Goal: Complete application form: Complete application form

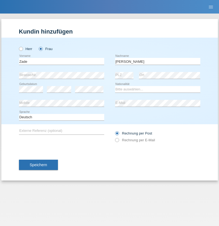
type input "[PERSON_NAME]"
select select "CH"
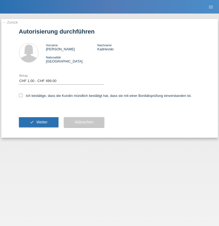
select select "1"
checkbox input "true"
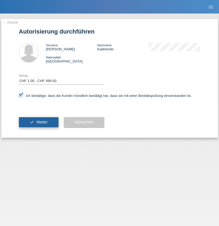
click at [38, 122] on span "Weiter" at bounding box center [41, 122] width 11 height 4
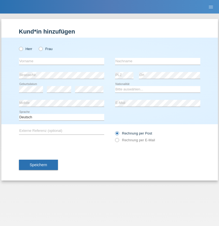
radio input "true"
click at [61, 61] on input "text" at bounding box center [61, 61] width 85 height 7
type input "Catherine"
click at [158, 61] on input "text" at bounding box center [157, 61] width 85 height 7
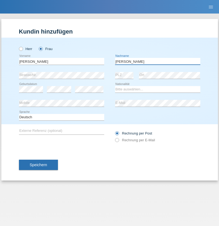
type input "Ben Romdhane"
select select "CH"
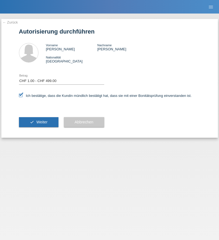
select select "1"
click at [38, 122] on span "Weiter" at bounding box center [41, 122] width 11 height 4
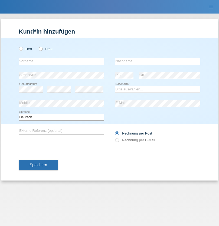
radio input "true"
click at [61, 61] on input "text" at bounding box center [61, 61] width 85 height 7
type input "Cindy"
click at [158, 61] on input "text" at bounding box center [157, 61] width 85 height 7
type input "Rogoli"
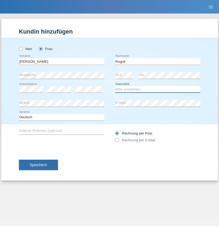
select select "IT"
select select "C"
select select "07"
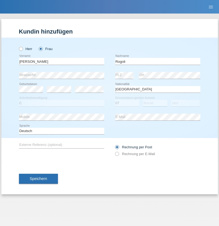
select select "03"
select select "2021"
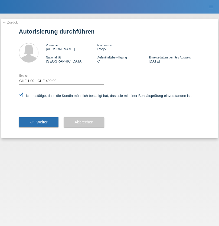
select select "1"
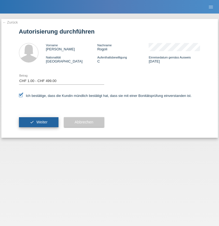
click at [38, 122] on span "Weiter" at bounding box center [41, 122] width 11 height 4
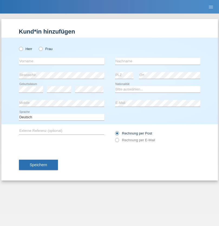
radio input "true"
click at [61, 61] on input "text" at bounding box center [61, 61] width 85 height 7
type input "[PERSON_NAME]"
click at [158, 61] on input "text" at bounding box center [157, 61] width 85 height 7
type input "Voillat"
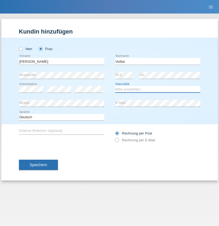
select select "CH"
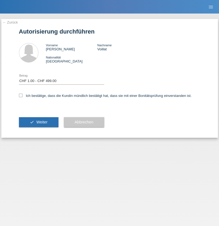
select select "1"
checkbox input "true"
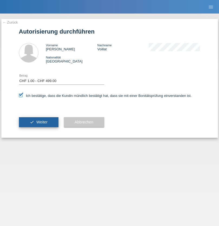
click at [38, 122] on span "Weiter" at bounding box center [41, 122] width 11 height 4
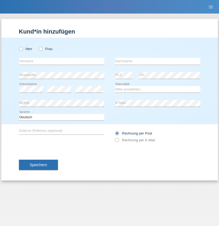
radio input "true"
click at [61, 61] on input "text" at bounding box center [61, 61] width 85 height 7
type input "István"
click at [158, 61] on input "text" at bounding box center [157, 61] width 85 height 7
type input "Bíró"
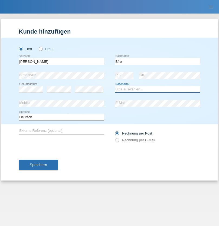
select select "HU"
select select "C"
select select "17"
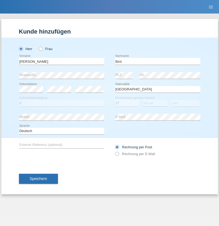
select select "06"
select select "2018"
